Goal: Find specific page/section: Find specific page/section

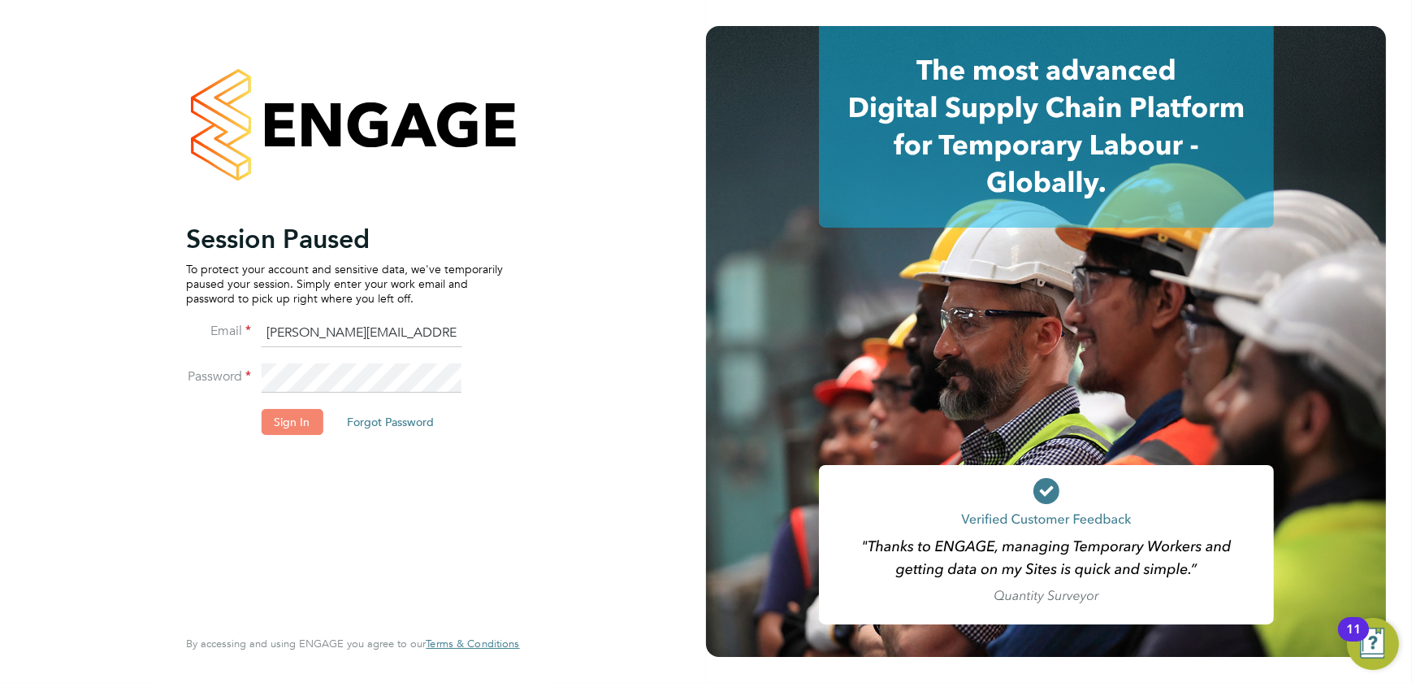
click at [293, 427] on button "Sign In" at bounding box center [292, 422] width 62 height 26
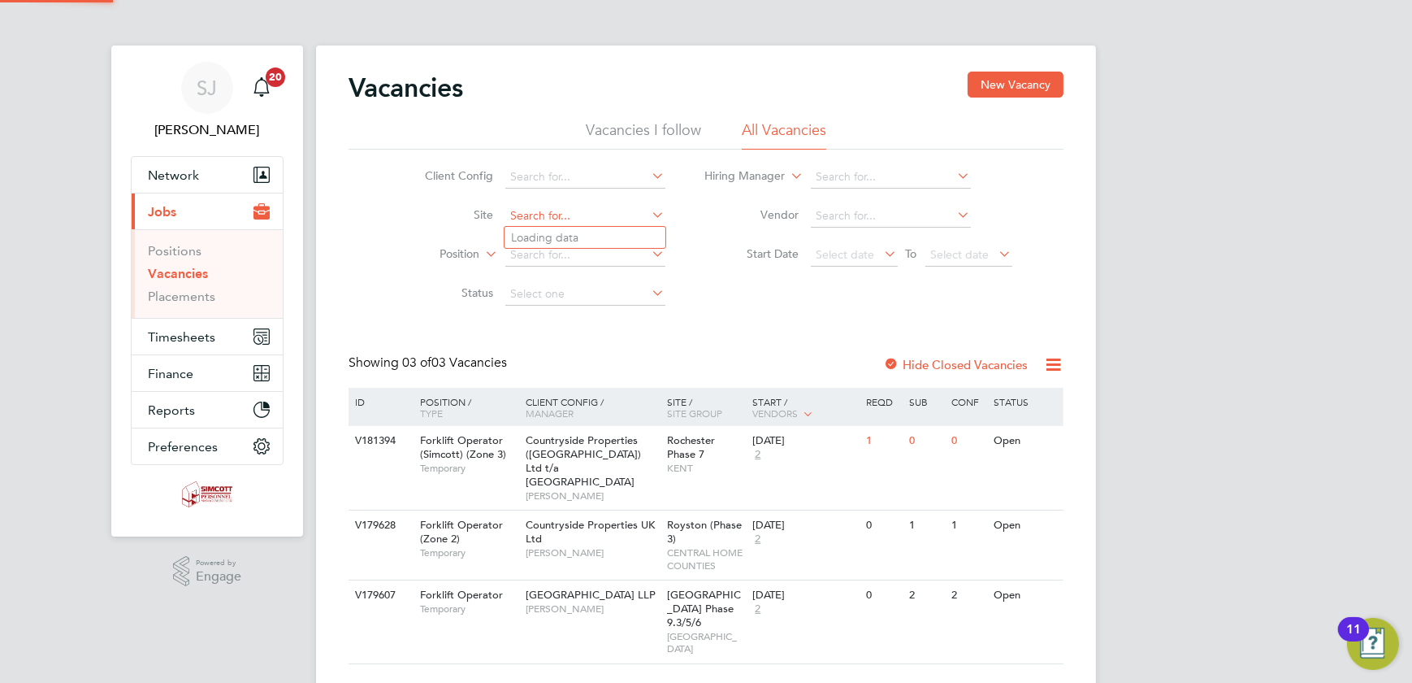
click at [588, 216] on input at bounding box center [586, 216] width 160 height 23
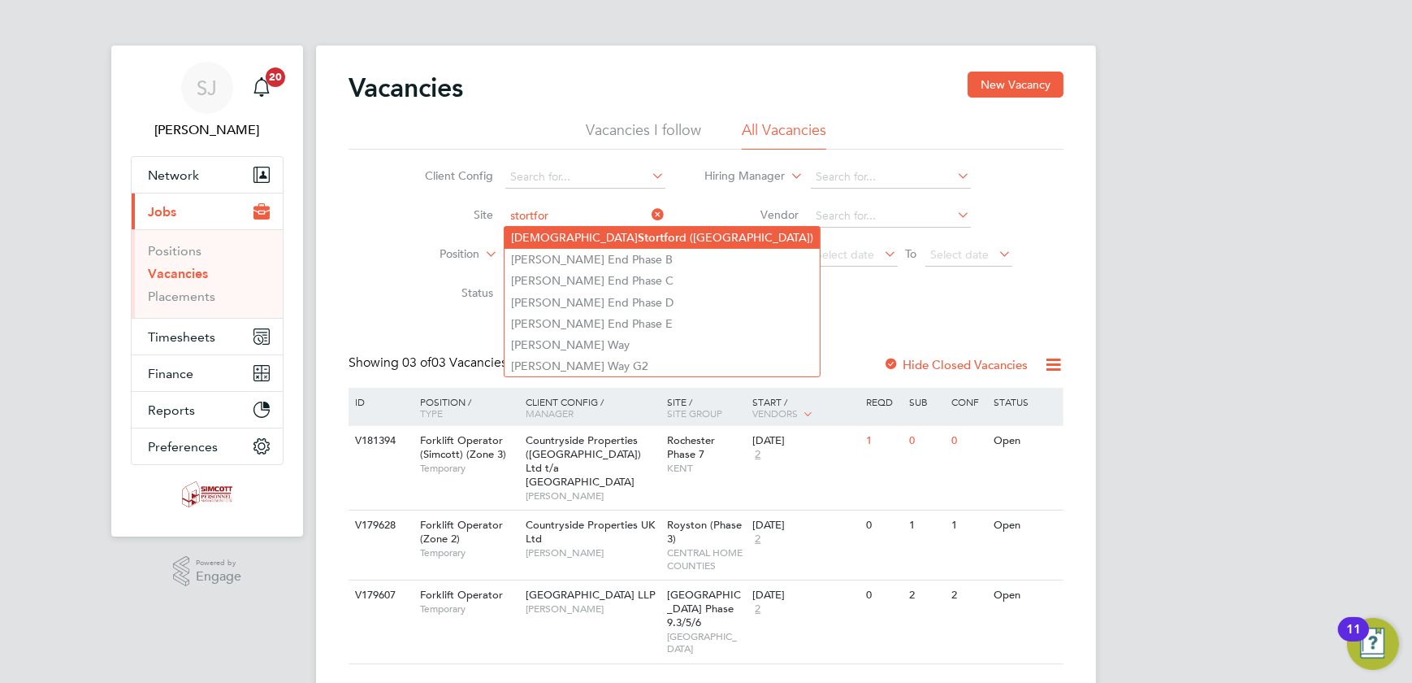
click at [617, 229] on li "Bishops Stortfor d (Stortford Fields)" at bounding box center [662, 238] width 315 height 22
type input "[GEOGRAPHIC_DATA] ([GEOGRAPHIC_DATA])"
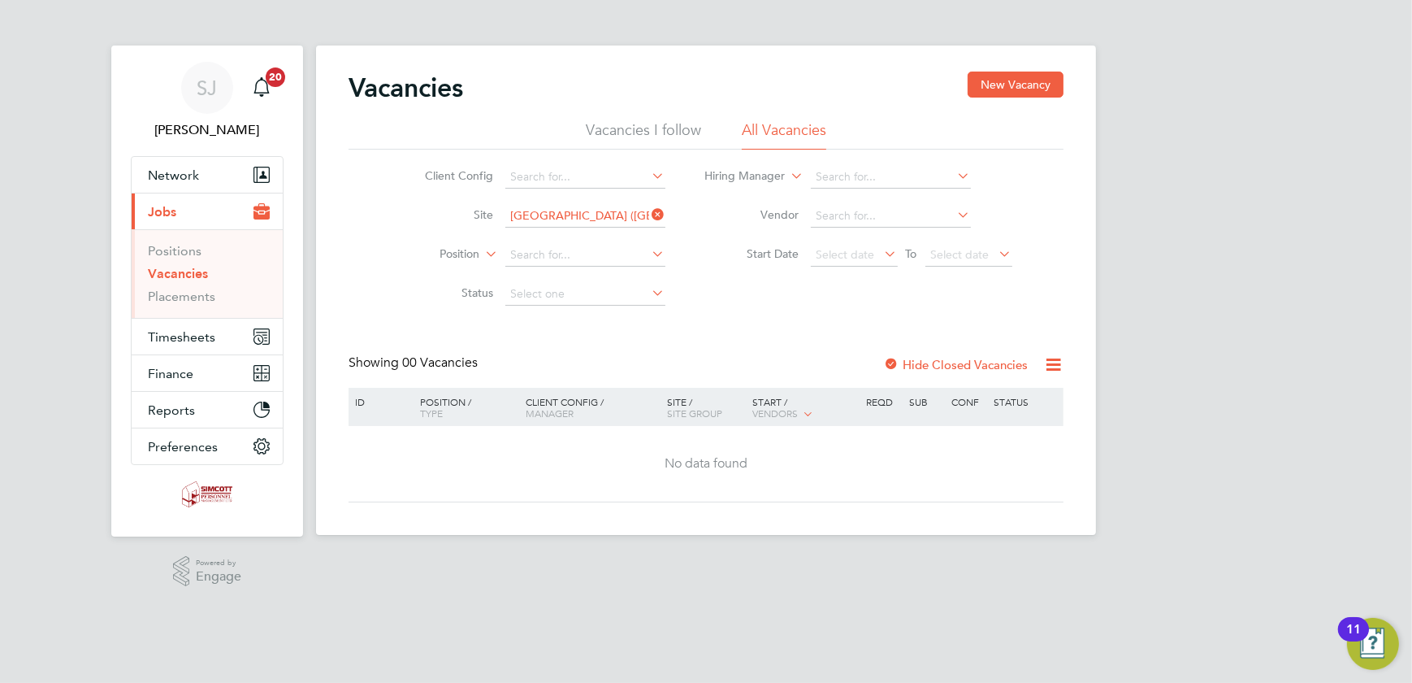
click at [932, 366] on label "Hide Closed Vacancies" at bounding box center [955, 364] width 145 height 15
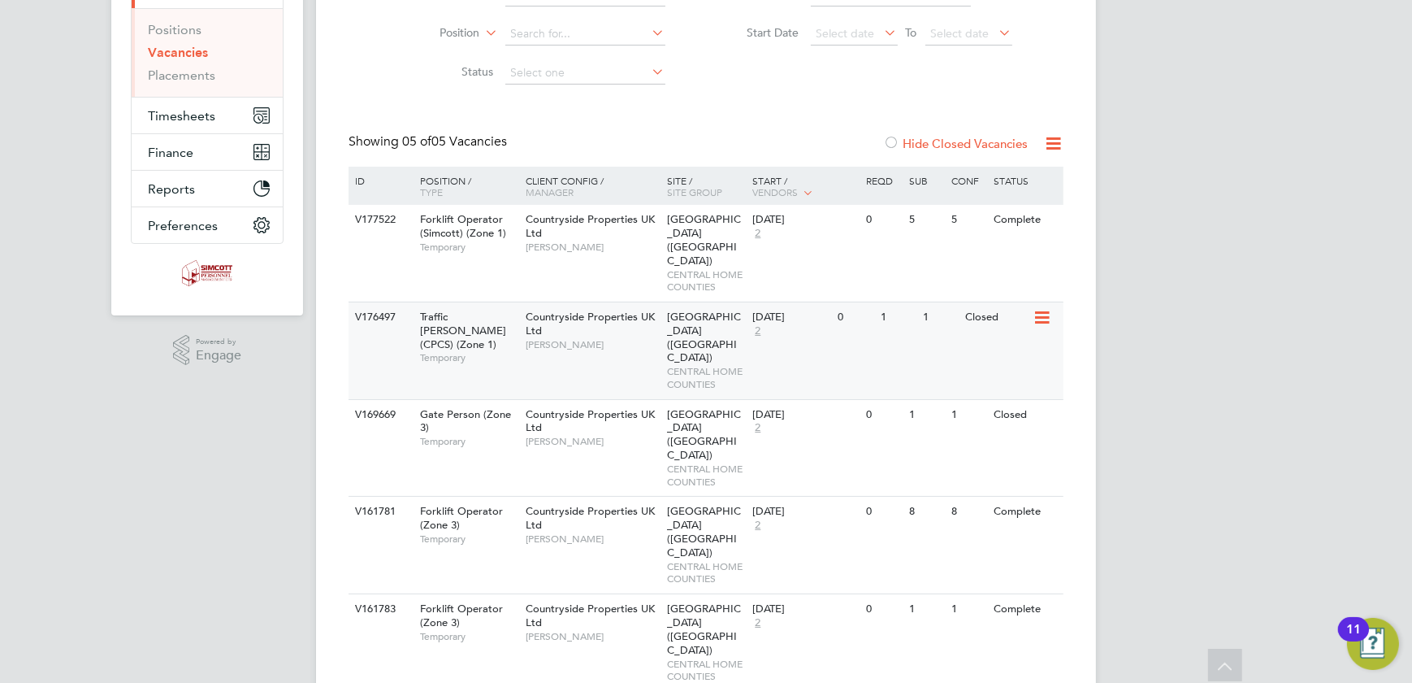
scroll to position [288, 0]
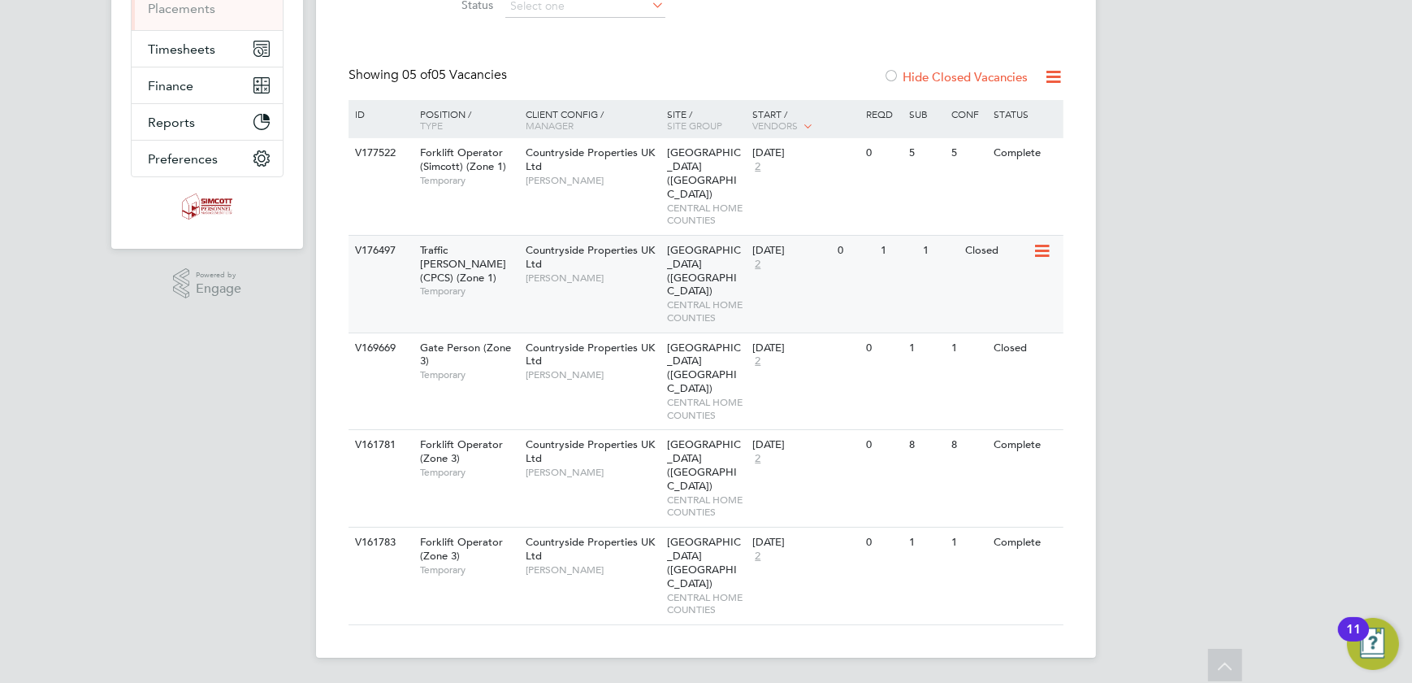
click at [641, 279] on span "[PERSON_NAME]" at bounding box center [593, 277] width 134 height 13
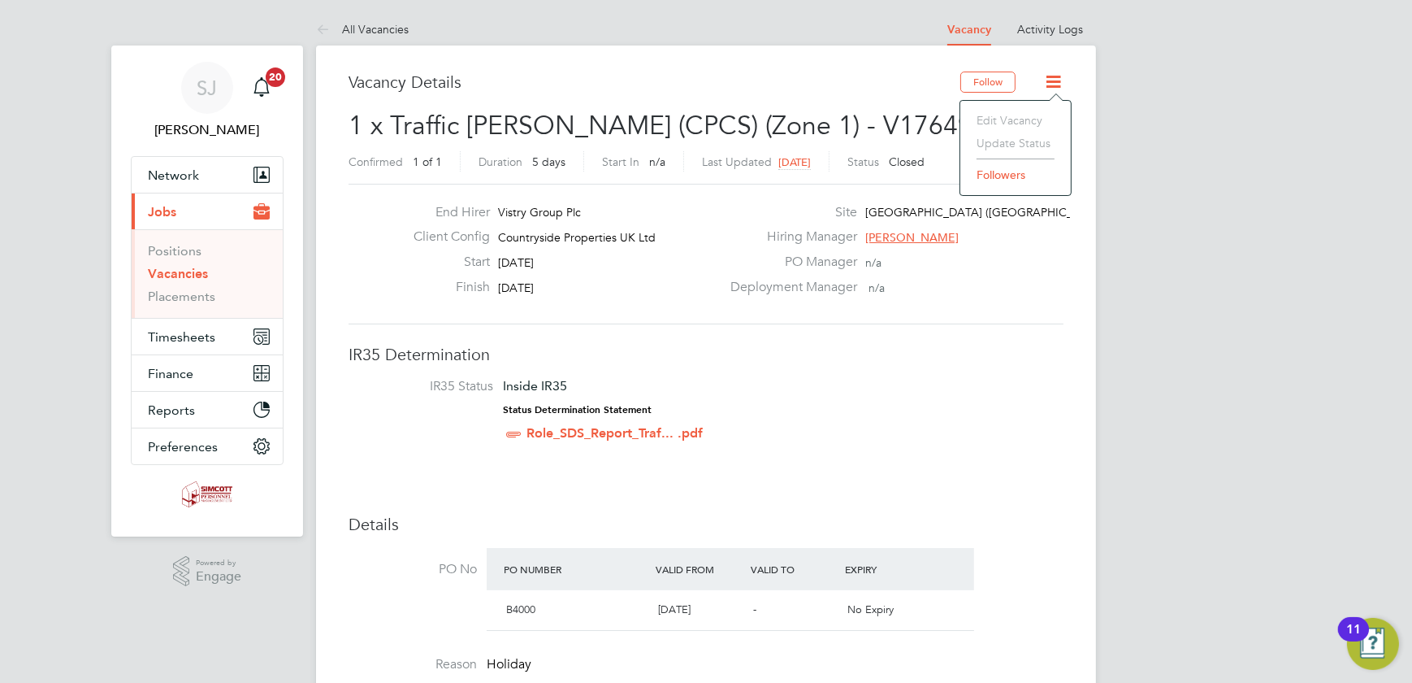
click at [384, 31] on link "All Vacancies" at bounding box center [362, 29] width 93 height 15
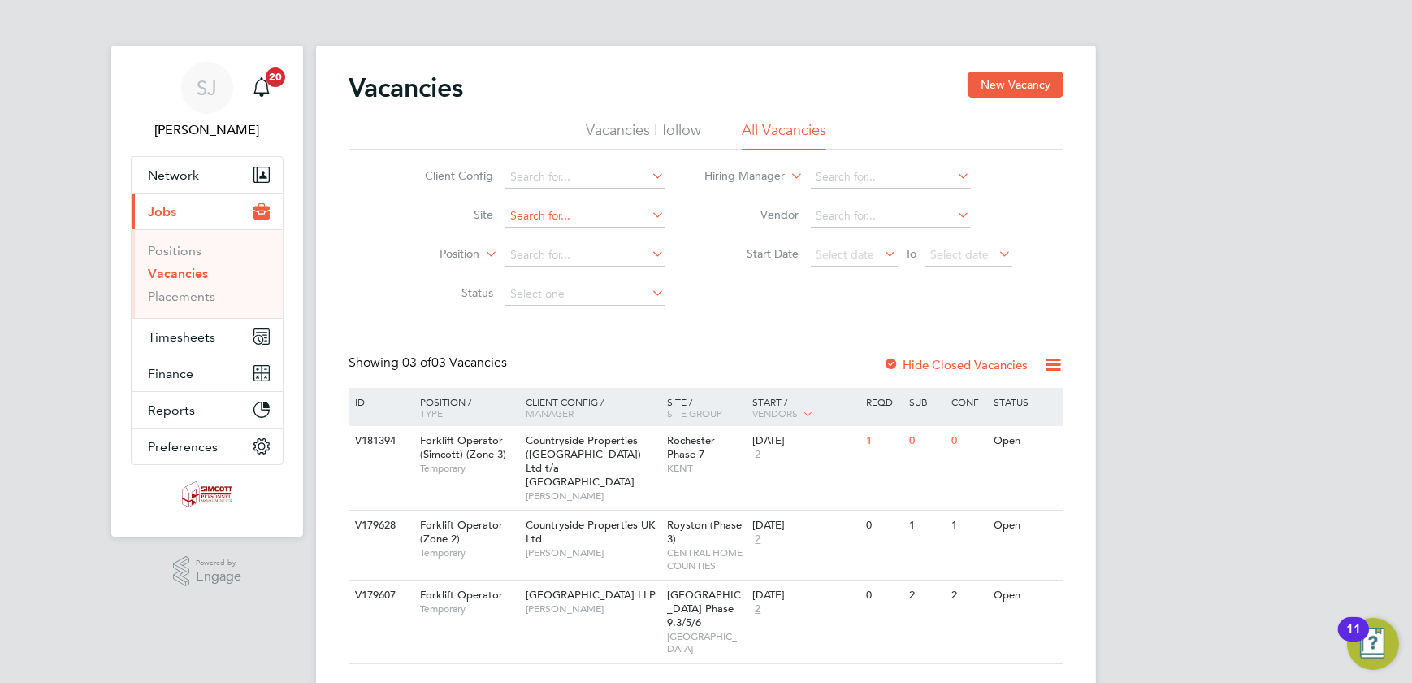
click at [562, 216] on input at bounding box center [586, 216] width 160 height 23
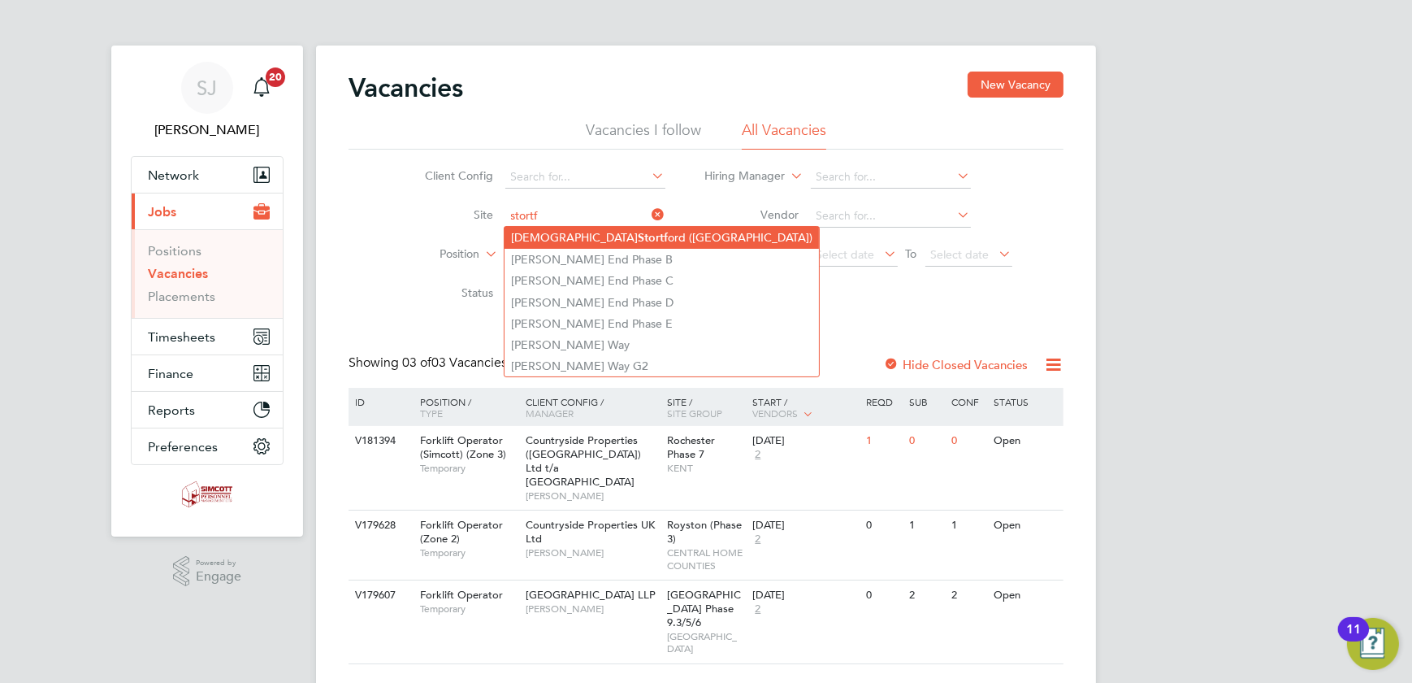
click at [639, 236] on li "Bishops Stortf ord ([GEOGRAPHIC_DATA])" at bounding box center [662, 238] width 315 height 22
type input "[GEOGRAPHIC_DATA] ([GEOGRAPHIC_DATA])"
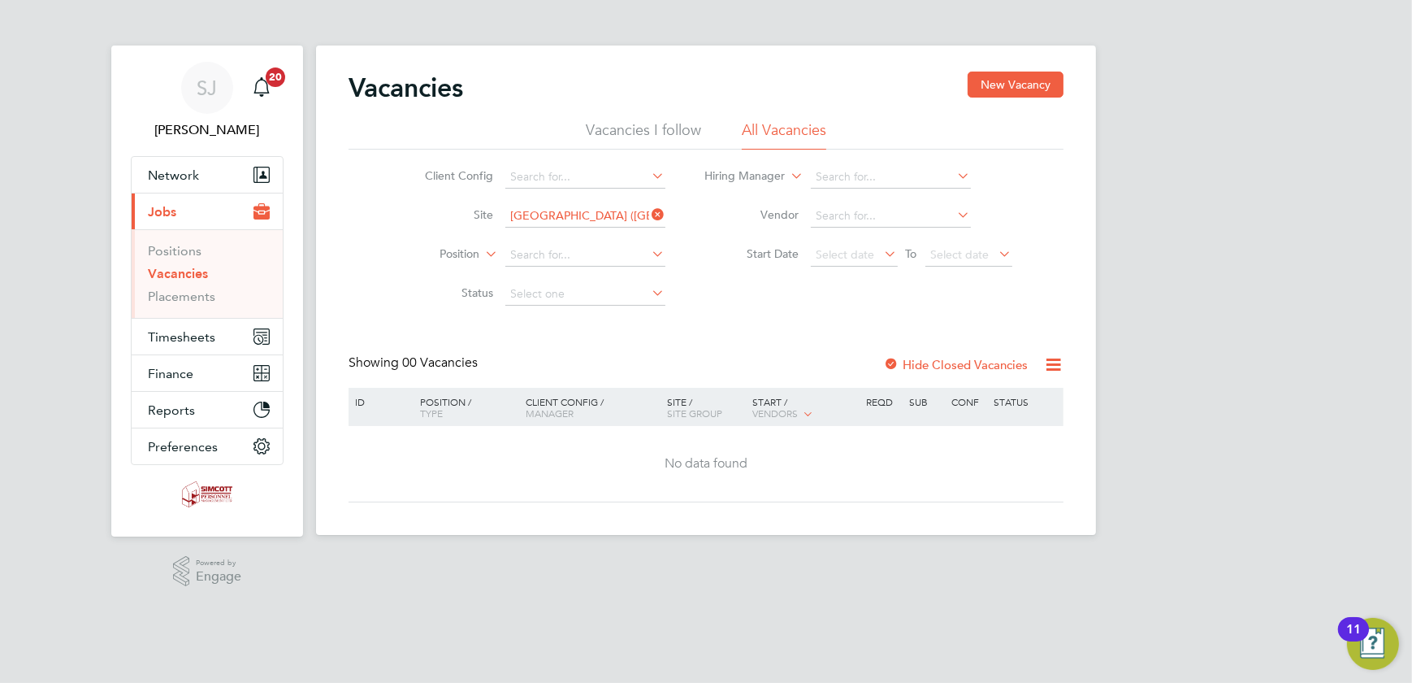
click at [926, 359] on label "Hide Closed Vacancies" at bounding box center [955, 364] width 145 height 15
